Goal: Task Accomplishment & Management: Complete application form

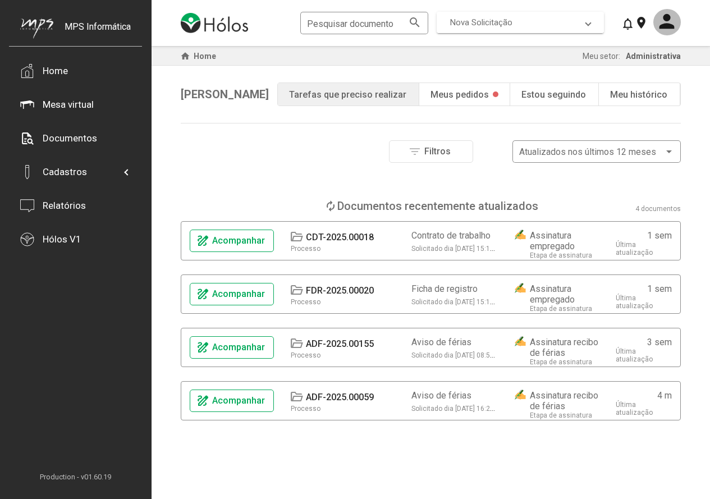
click at [569, 24] on span "Nova Solicitação" at bounding box center [518, 22] width 136 height 10
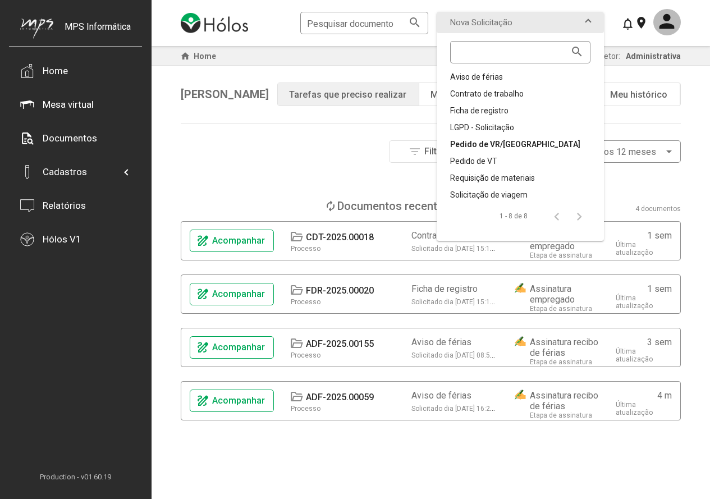
click at [510, 145] on div "Pedido de VR/[GEOGRAPHIC_DATA]" at bounding box center [520, 144] width 140 height 11
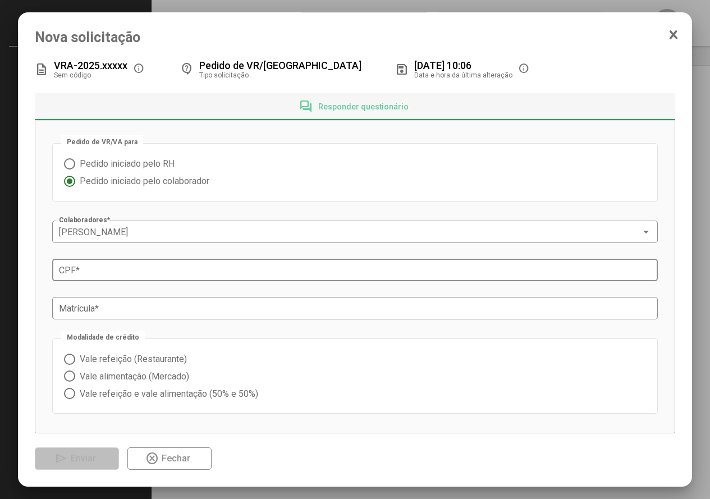
click at [126, 271] on input "CPF *" at bounding box center [355, 270] width 593 height 10
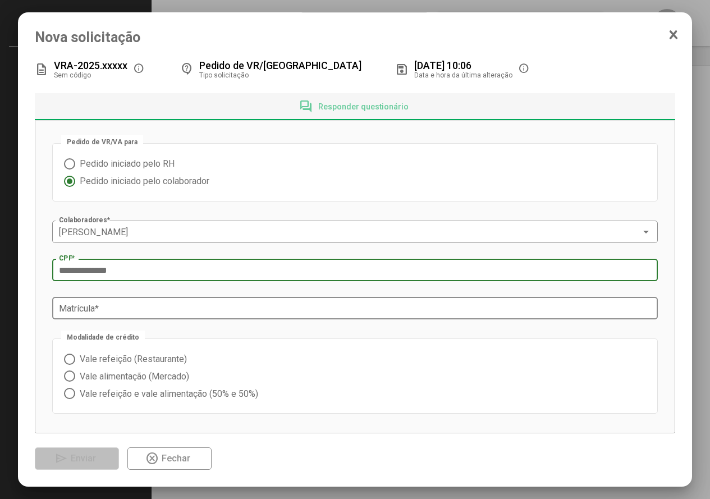
type input "**********"
drag, startPoint x: 95, startPoint y: 303, endPoint x: 91, endPoint y: 309, distance: 6.5
click at [95, 303] on div "Matrícula *" at bounding box center [355, 307] width 593 height 25
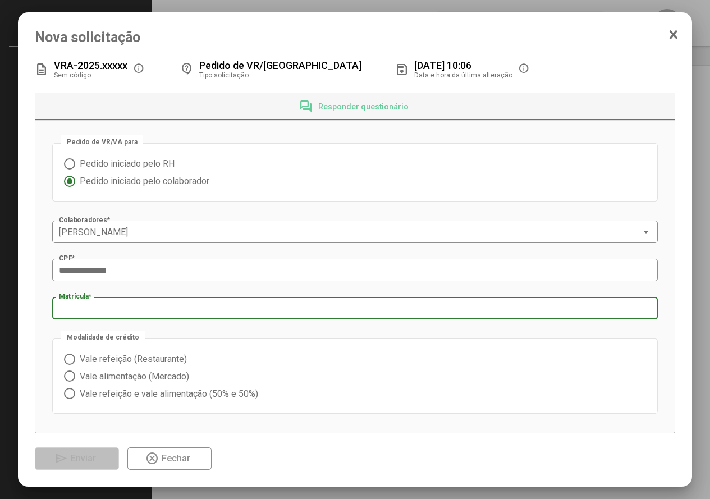
type input "****"
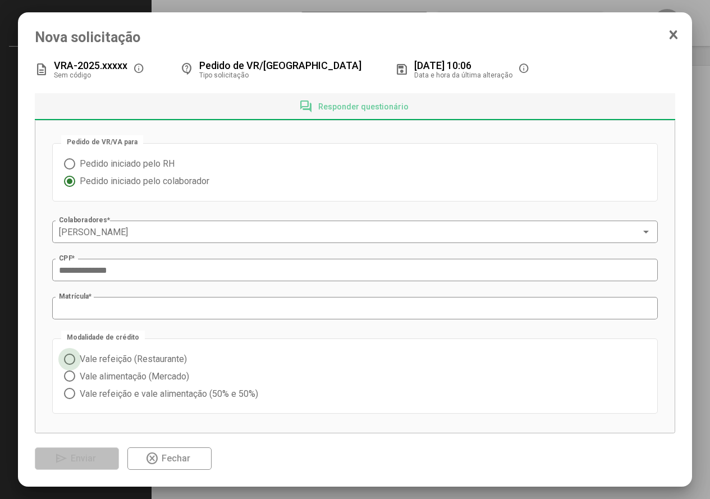
click at [70, 361] on span at bounding box center [69, 359] width 11 height 11
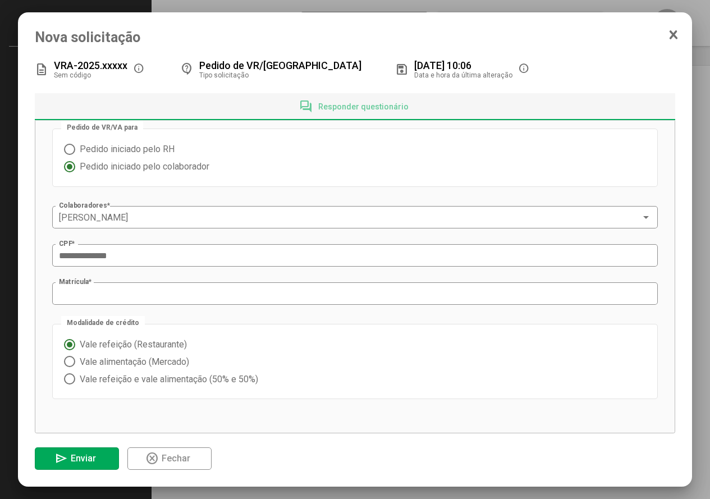
click at [81, 457] on span "Enviar" at bounding box center [83, 458] width 25 height 11
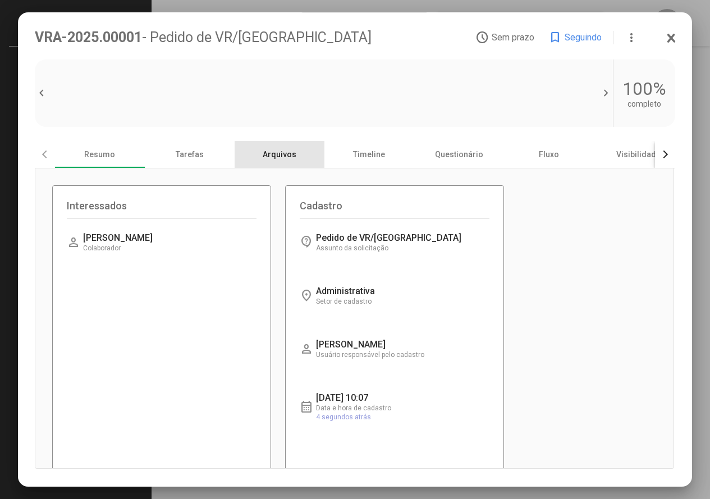
click at [292, 158] on div "Arquivos" at bounding box center [280, 154] width 90 height 27
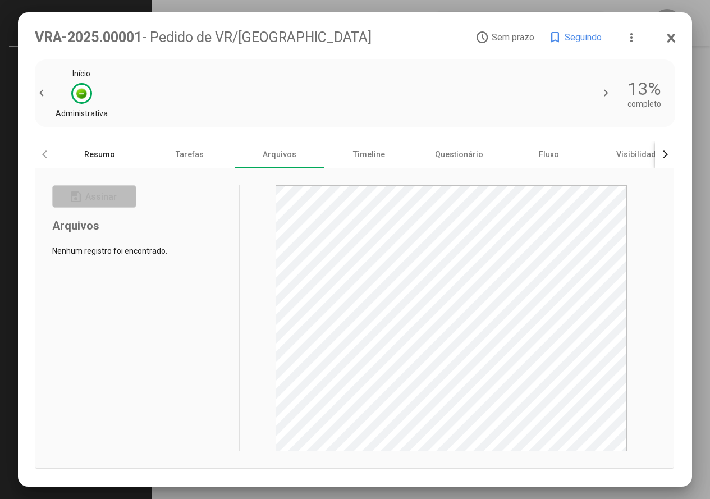
click at [91, 149] on div "Resumo" at bounding box center [100, 154] width 90 height 27
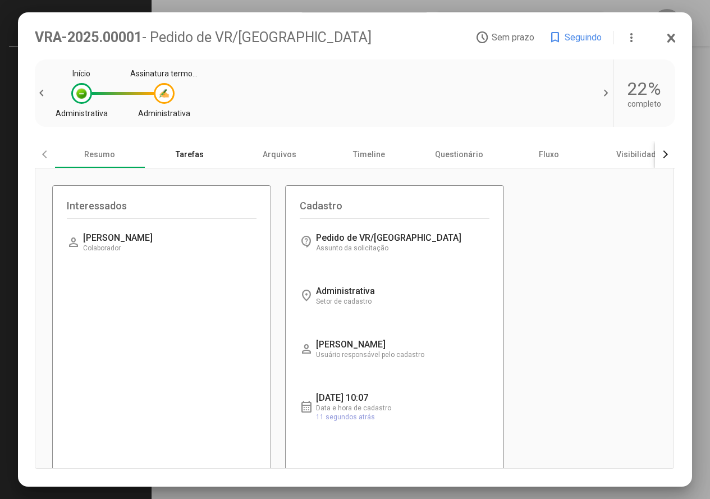
click at [193, 159] on div "Tarefas" at bounding box center [190, 154] width 90 height 27
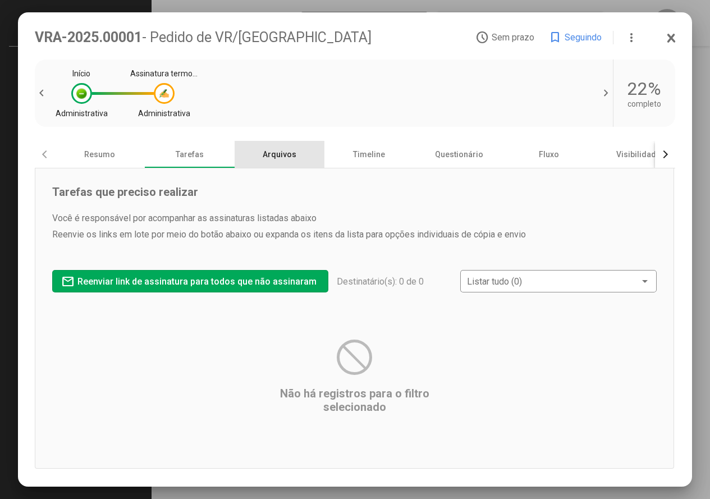
click at [267, 163] on div "Arquivos" at bounding box center [280, 154] width 90 height 27
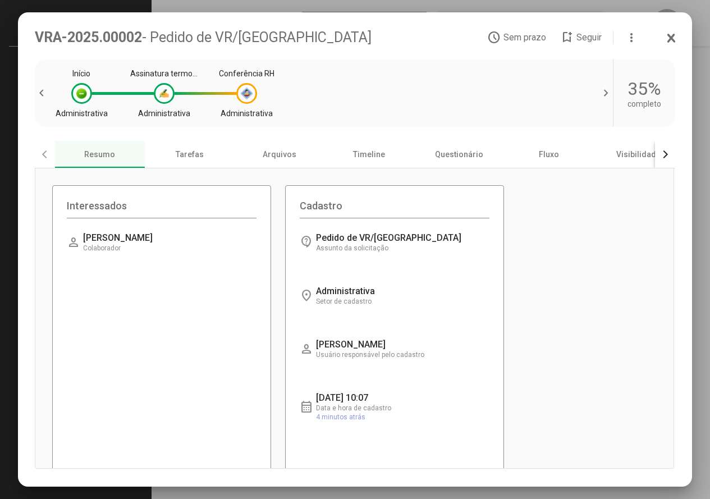
scroll to position [336, 0]
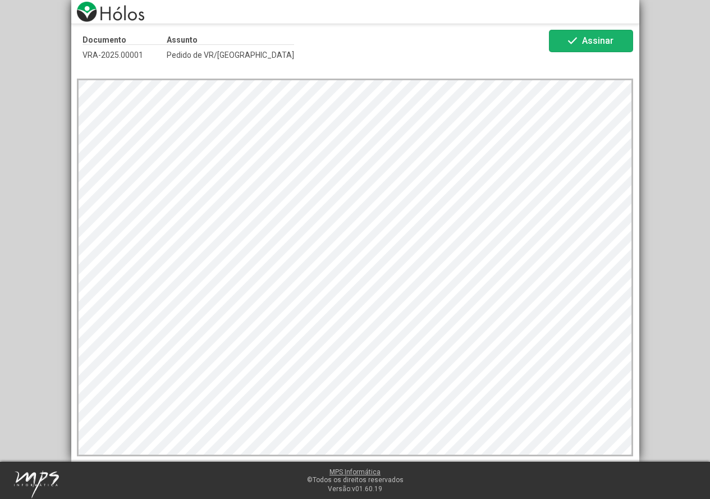
click at [573, 43] on mat-icon "check" at bounding box center [572, 40] width 13 height 13
